Goal: Check status: Verify the current state of an ongoing process or item

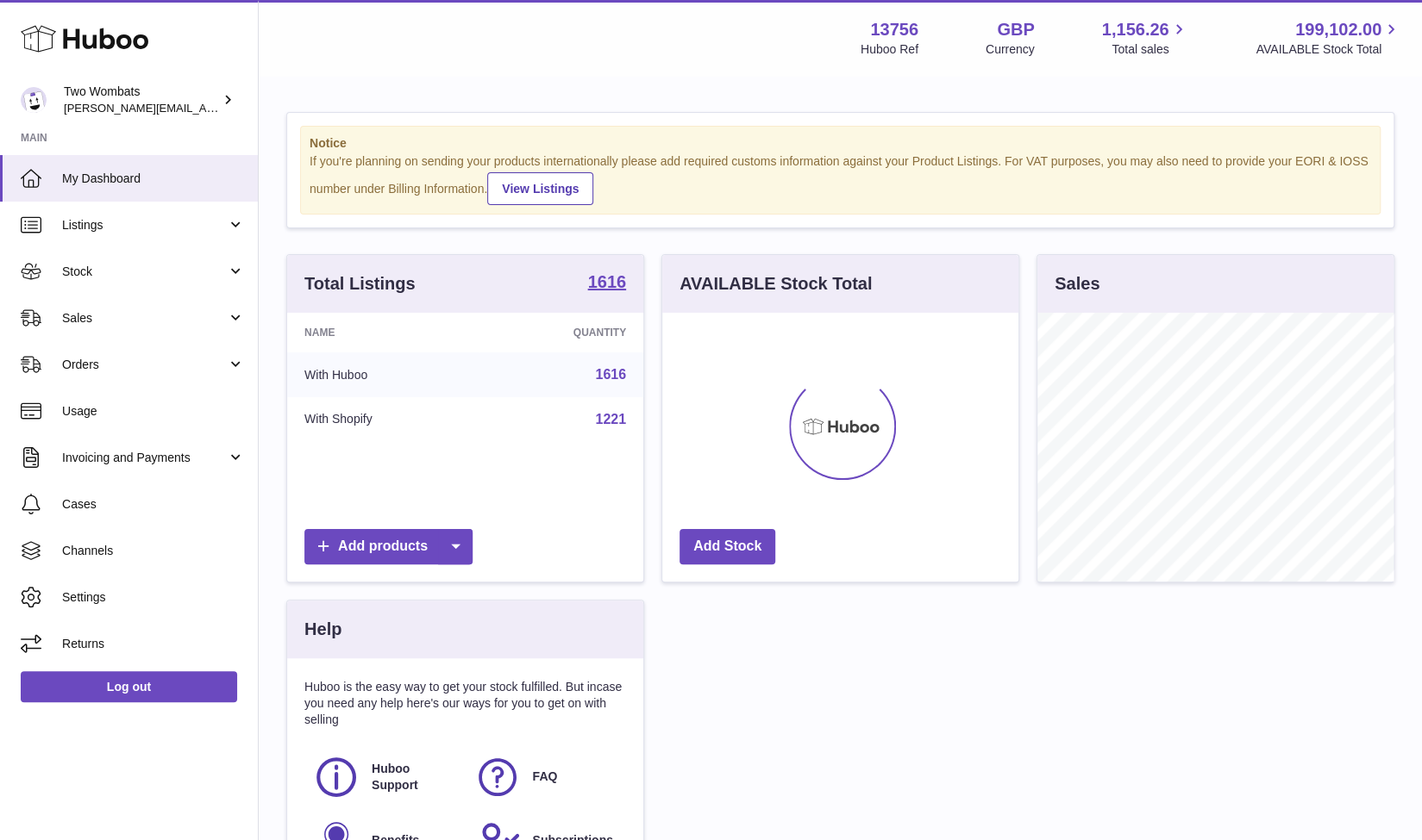
scroll to position [268, 356]
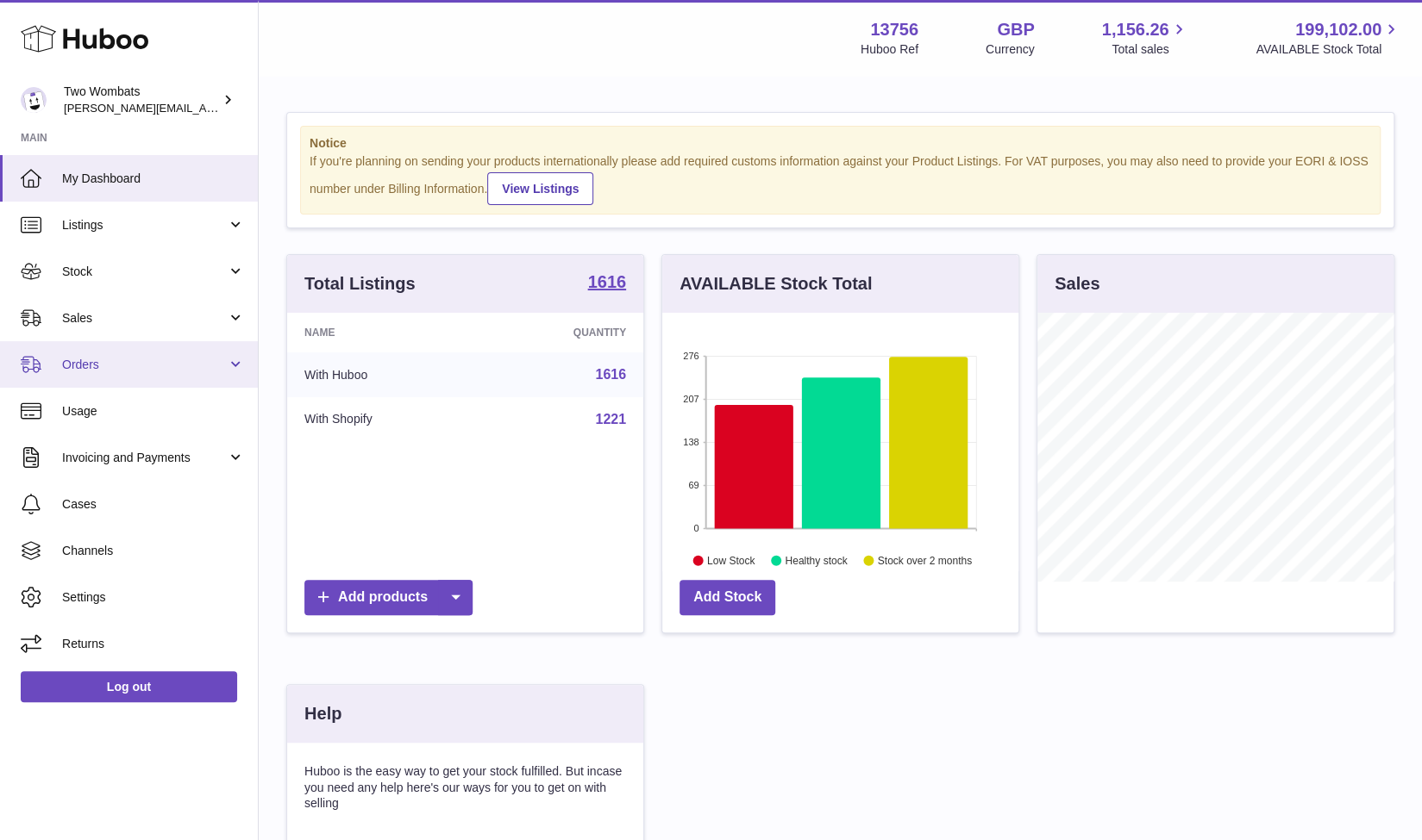
click at [238, 357] on link "Orders" at bounding box center [128, 364] width 258 height 46
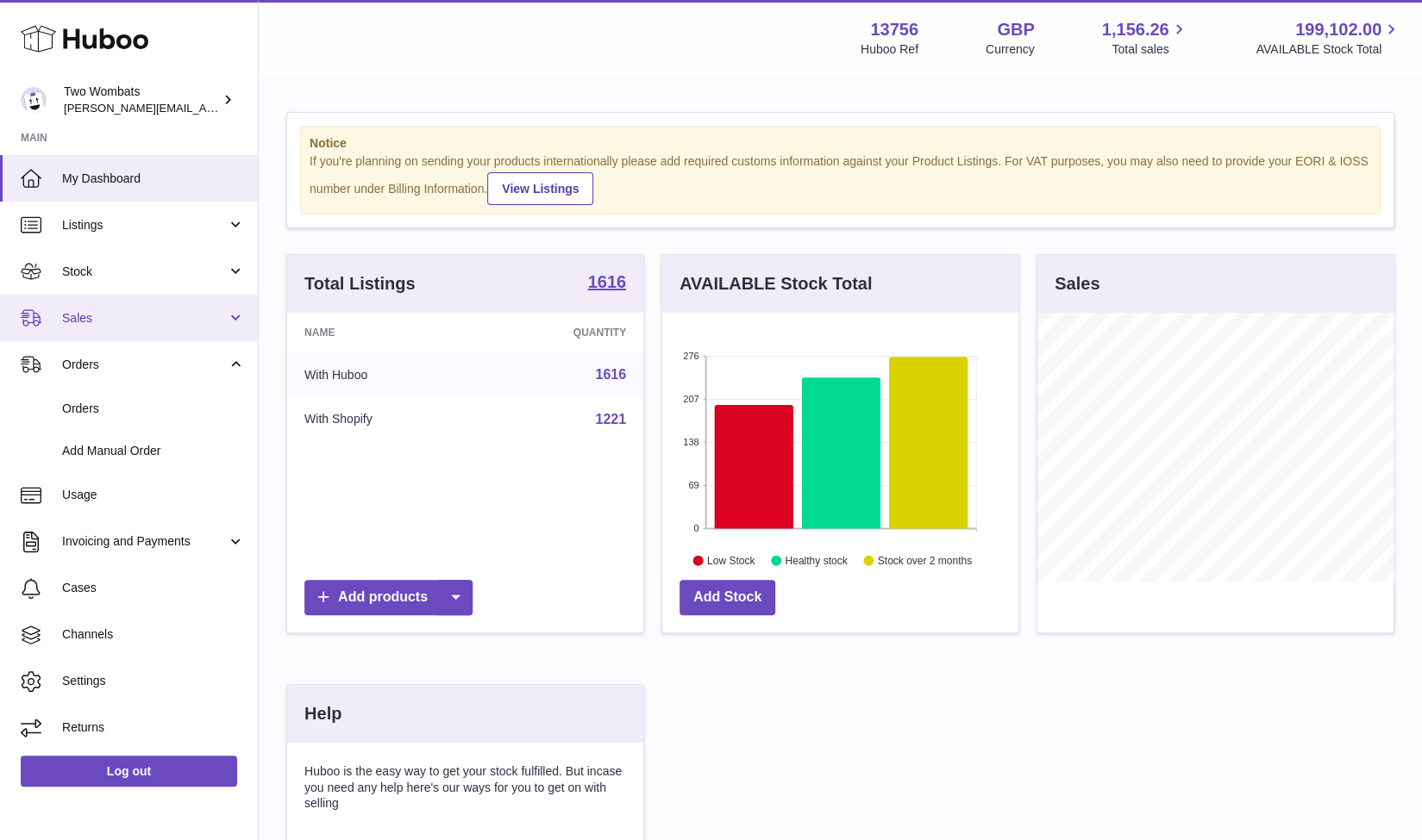
click at [241, 307] on link "Sales" at bounding box center [128, 318] width 258 height 46
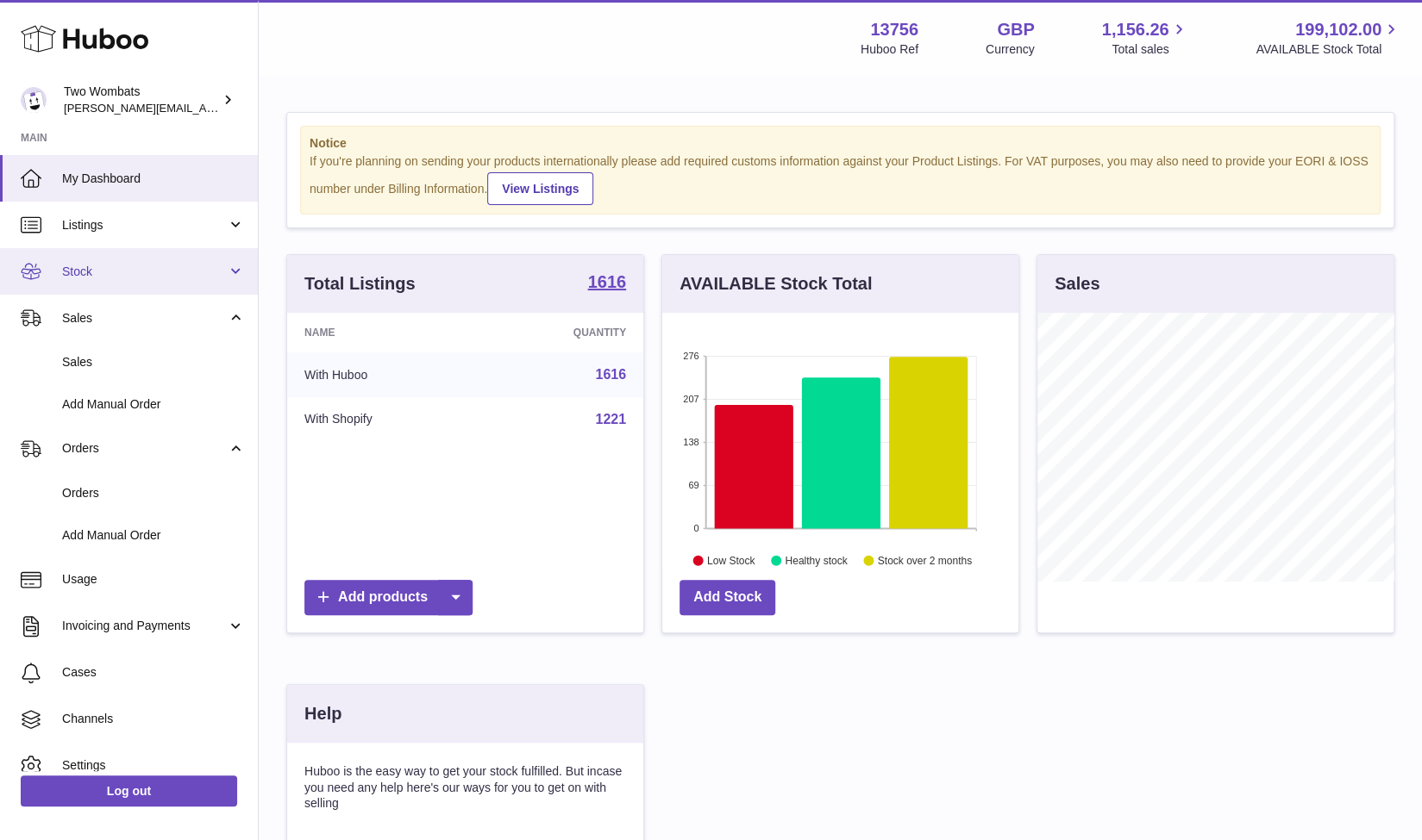
click at [241, 268] on link "Stock" at bounding box center [128, 270] width 258 height 46
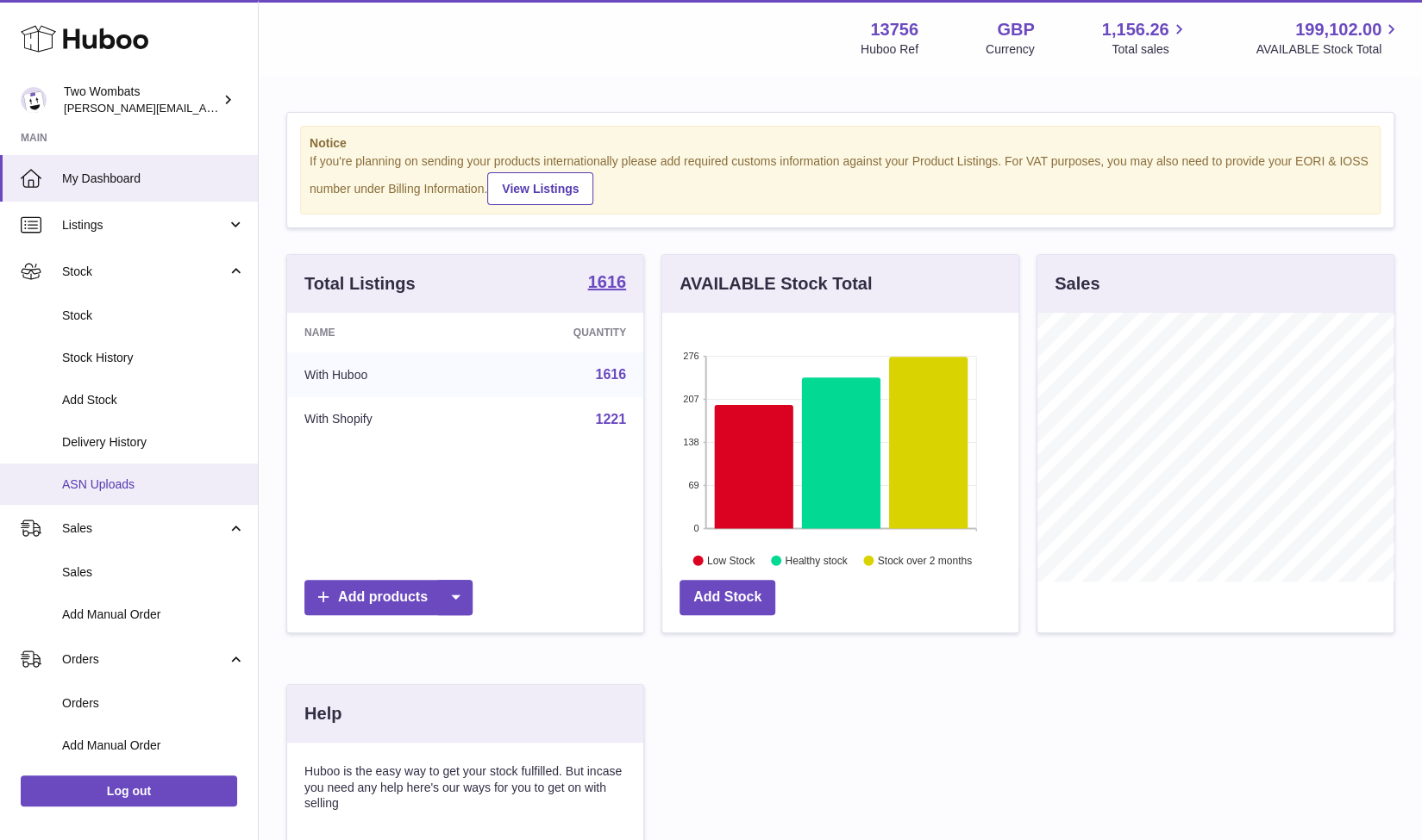
click at [141, 480] on span "ASN Uploads" at bounding box center [153, 485] width 183 height 17
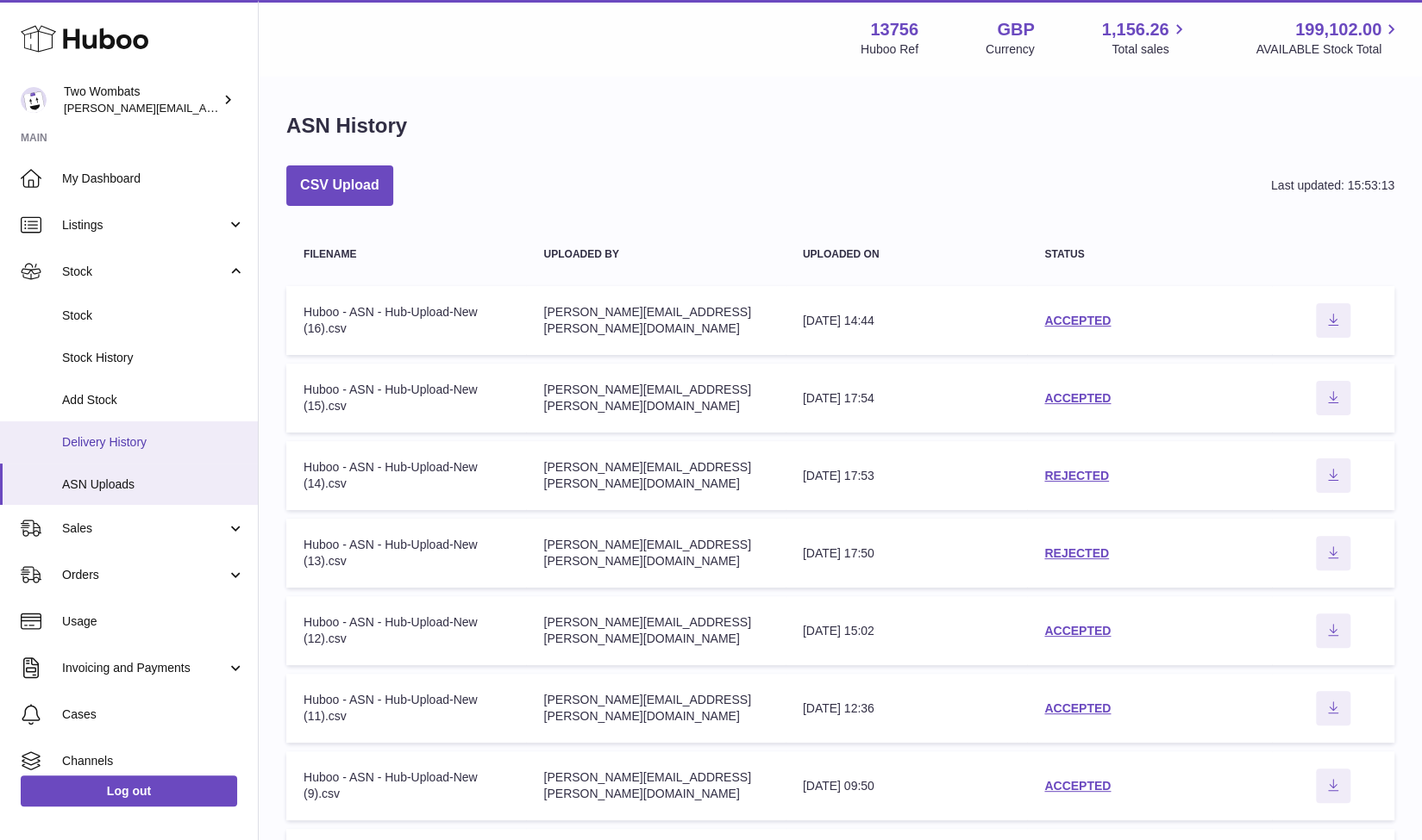
click at [141, 434] on span "Delivery History" at bounding box center [153, 442] width 183 height 17
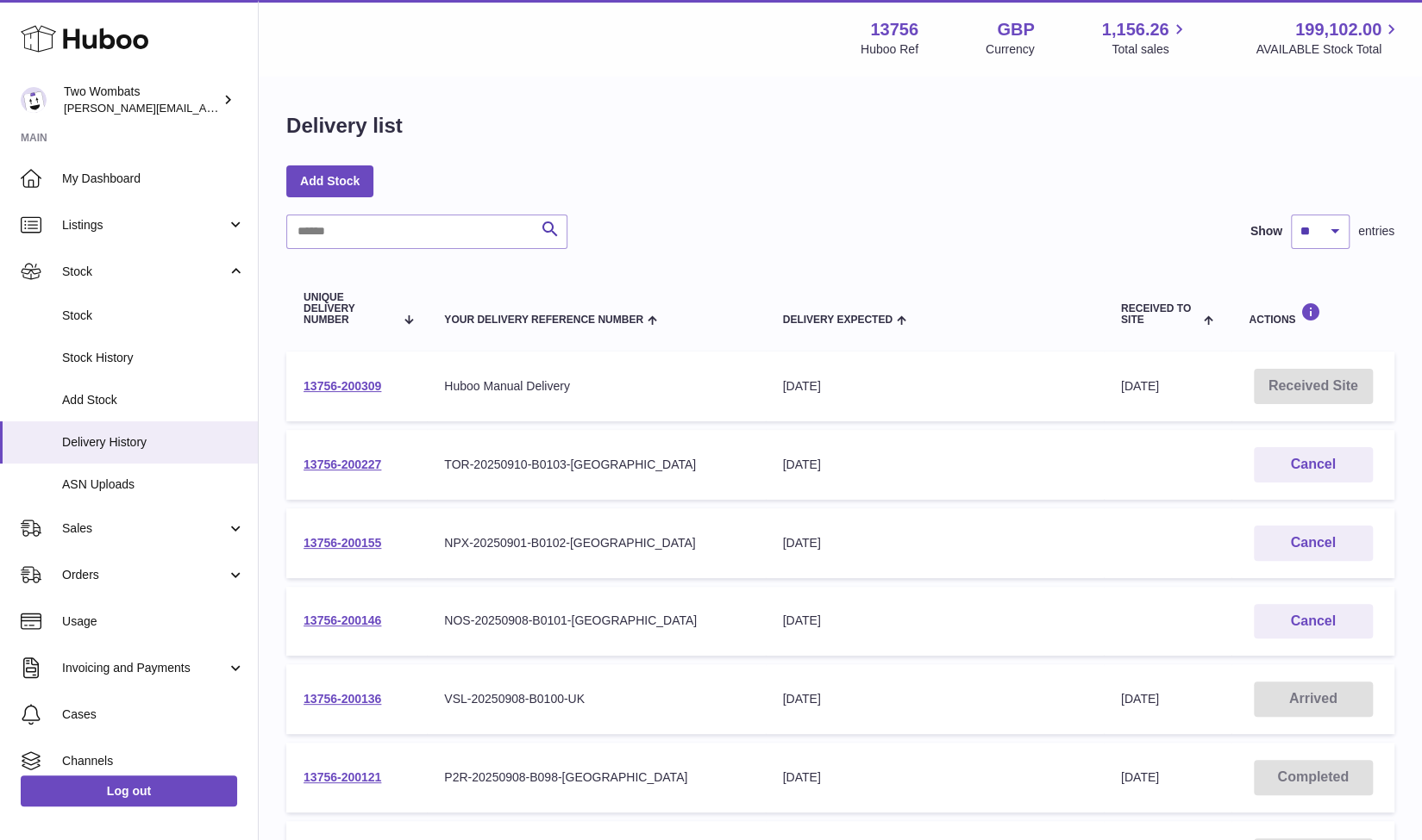
scroll to position [33, 0]
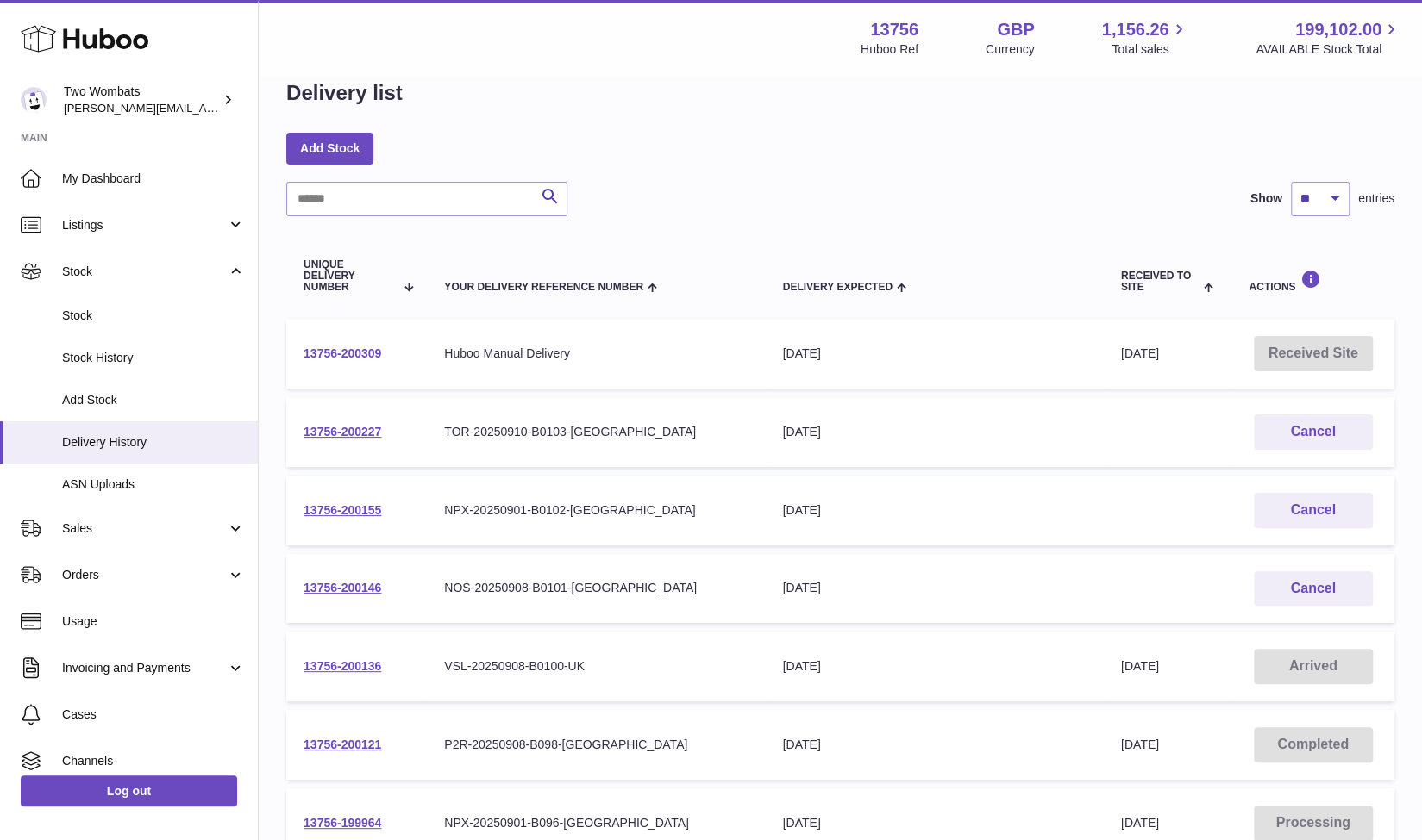
click at [351, 354] on link "13756-200309" at bounding box center [342, 353] width 78 height 14
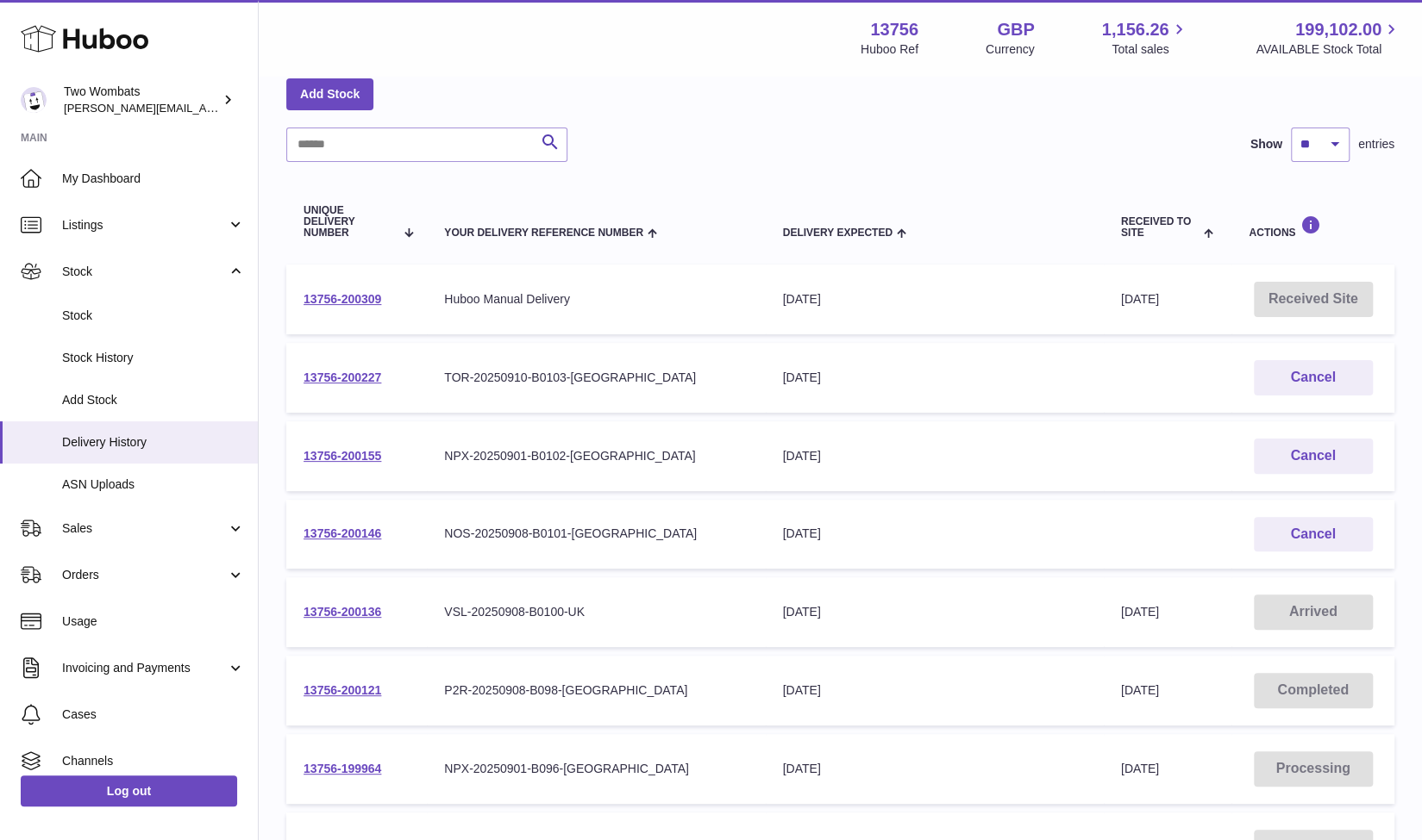
scroll to position [88, 0]
click at [358, 611] on link "13756-200136" at bounding box center [342, 611] width 78 height 14
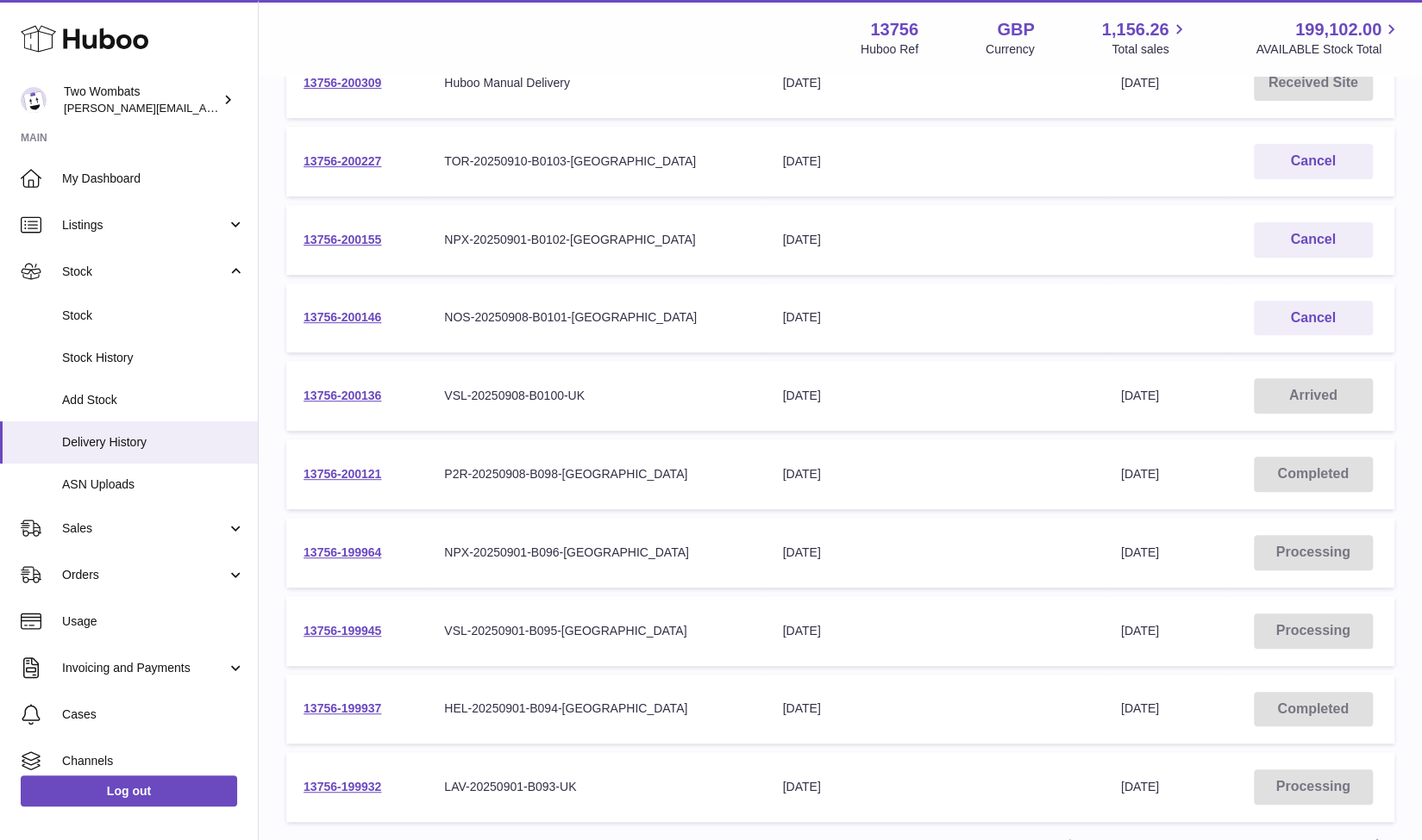
scroll to position [0, 0]
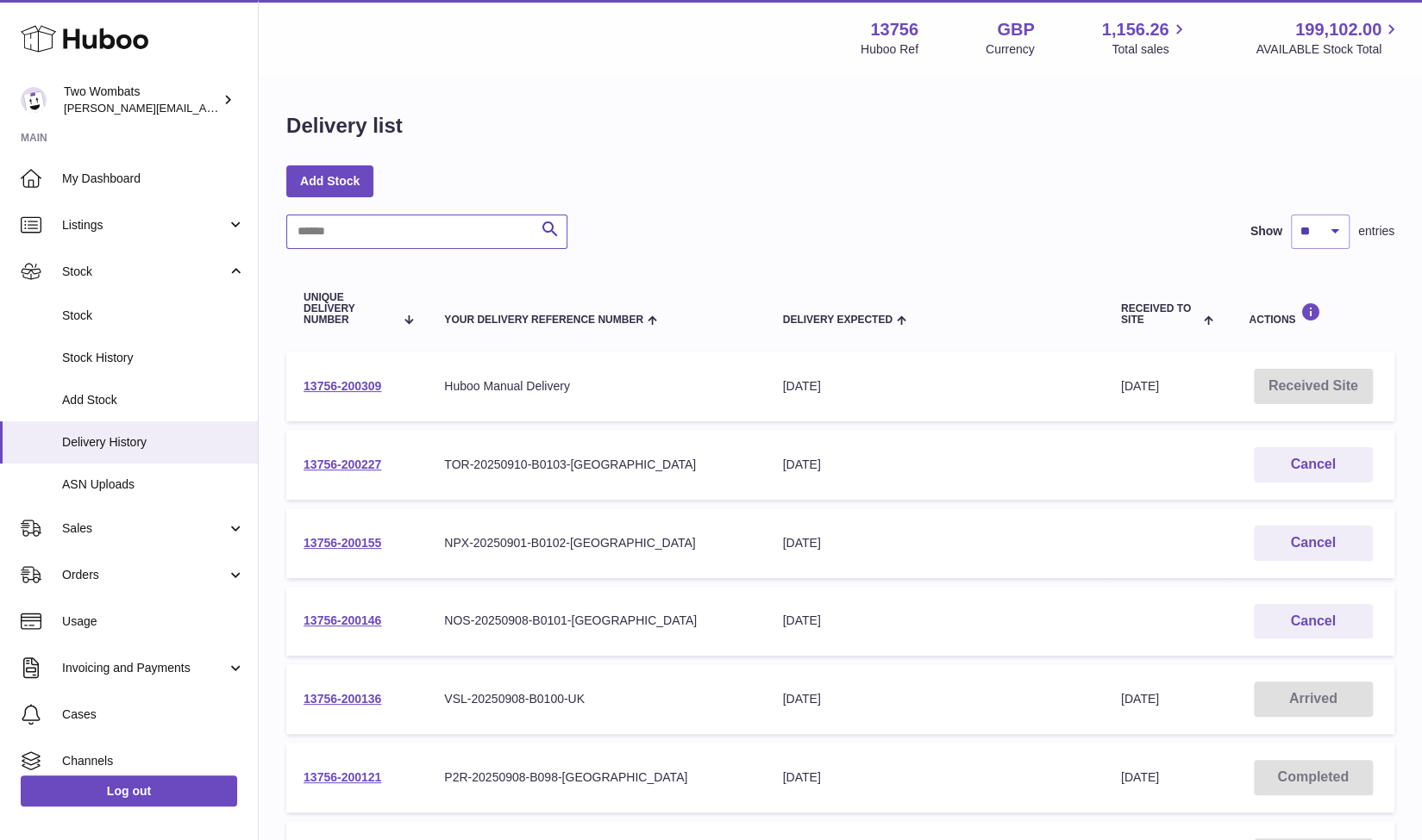
click at [438, 228] on input "text" at bounding box center [427, 231] width 281 height 35
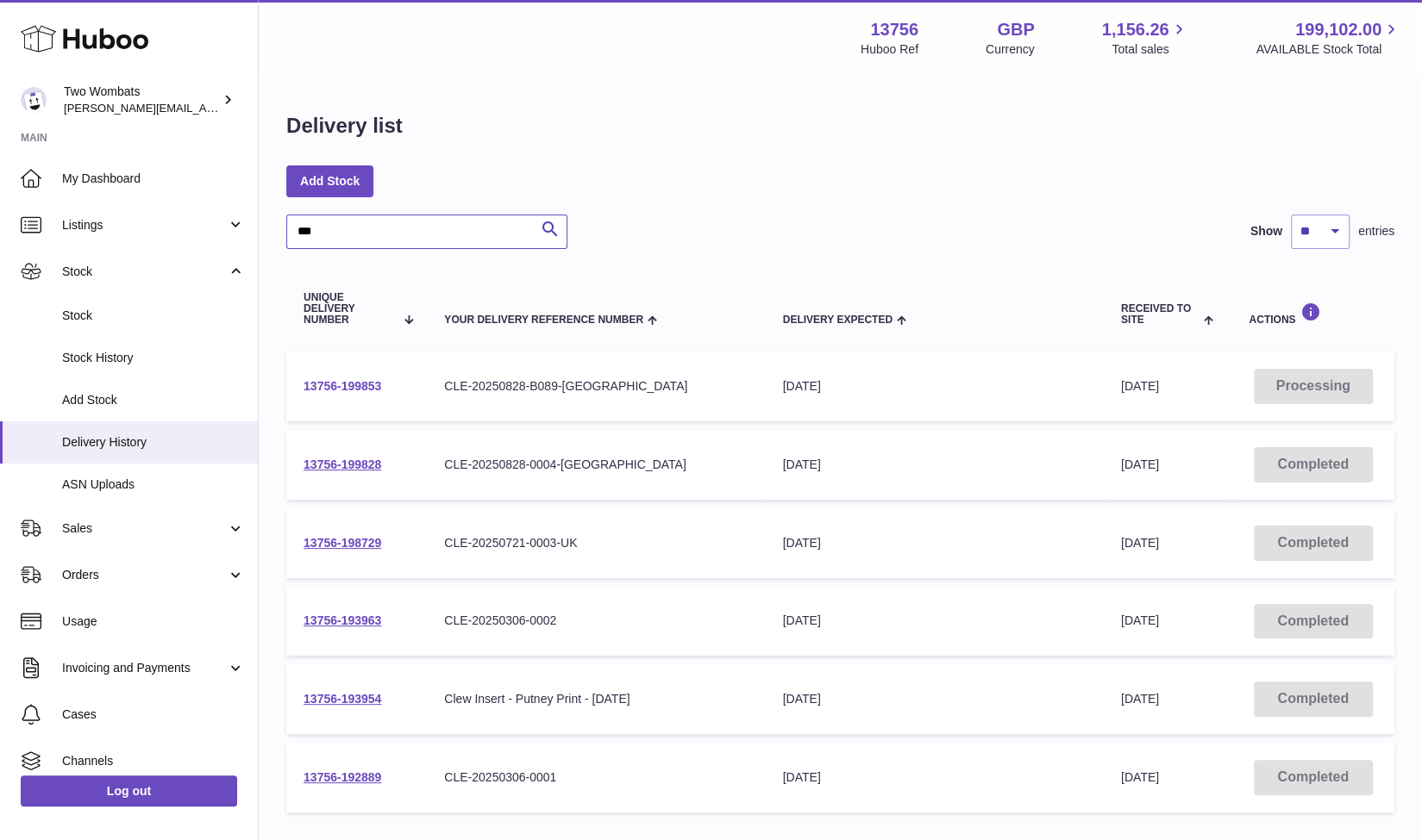
type input "***"
click at [374, 384] on link "13756-199853" at bounding box center [342, 386] width 78 height 14
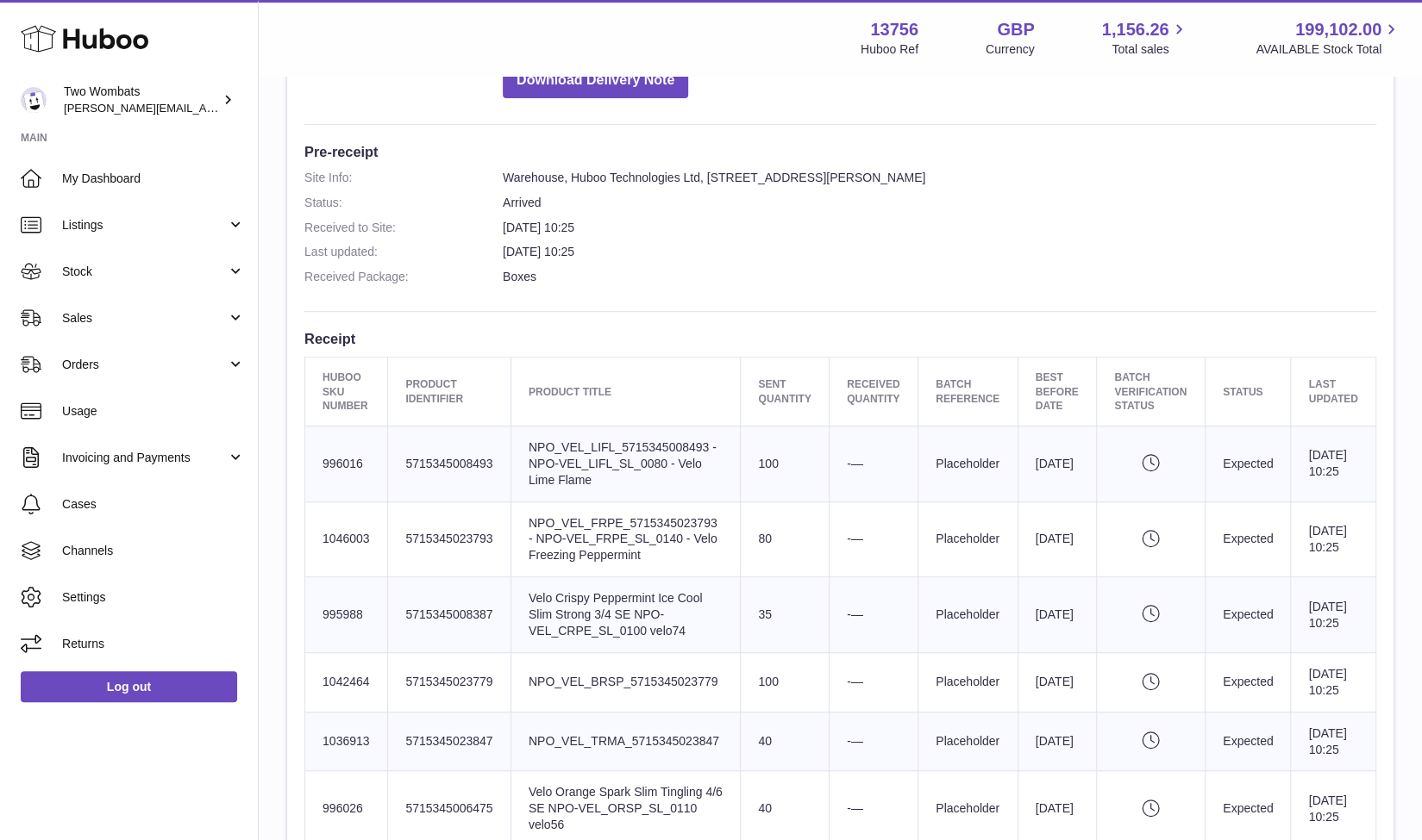
scroll to position [401, 0]
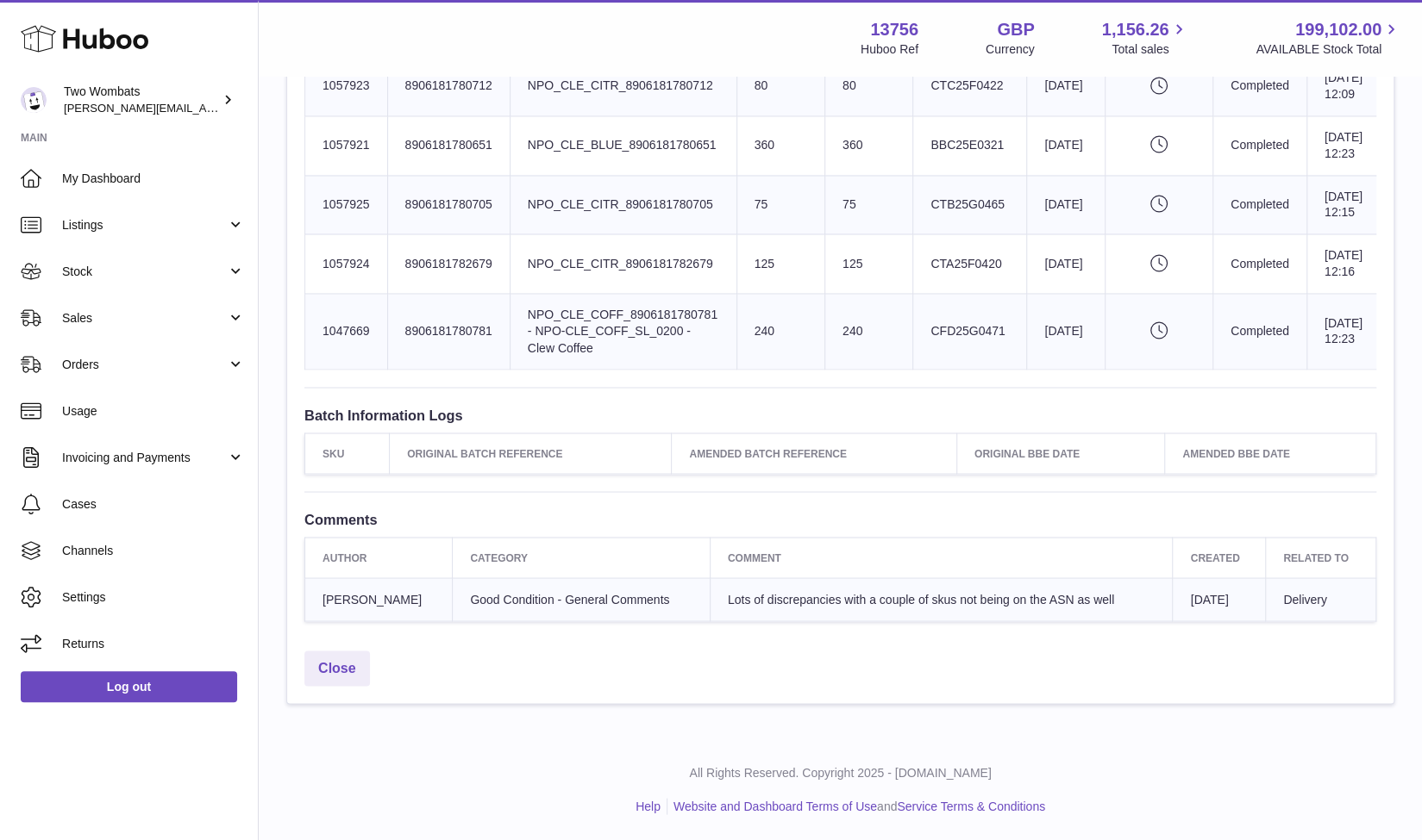
scroll to position [1964, 0]
